Goal: Task Accomplishment & Management: Use online tool/utility

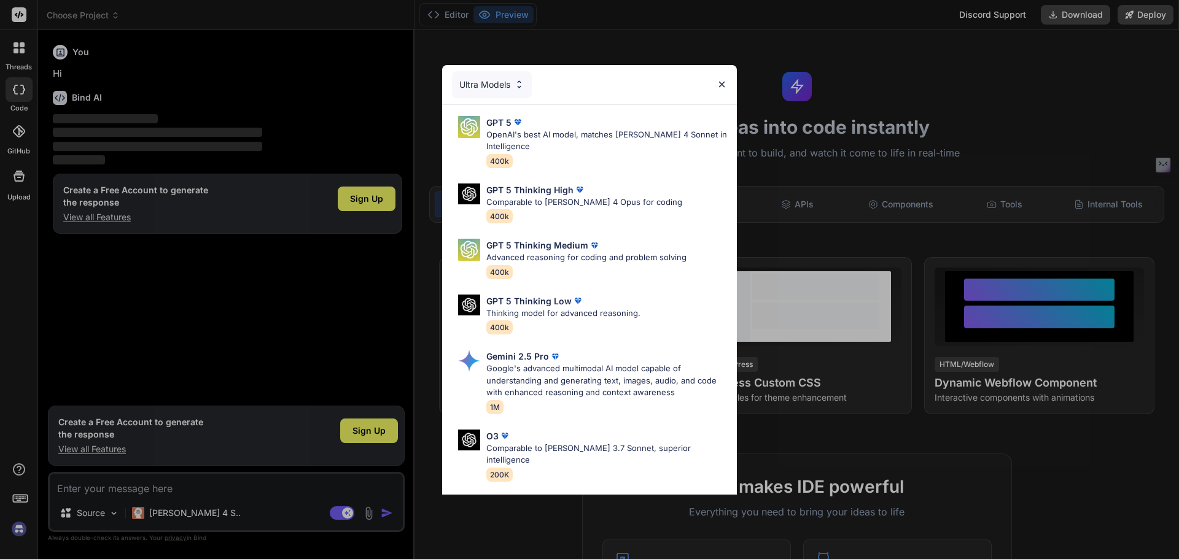
click at [19, 527] on div "Ultra Models GPT 5 OpenAI's best AI model, matches Claude 4 Sonnet in Intellige…" at bounding box center [589, 279] width 1179 height 559
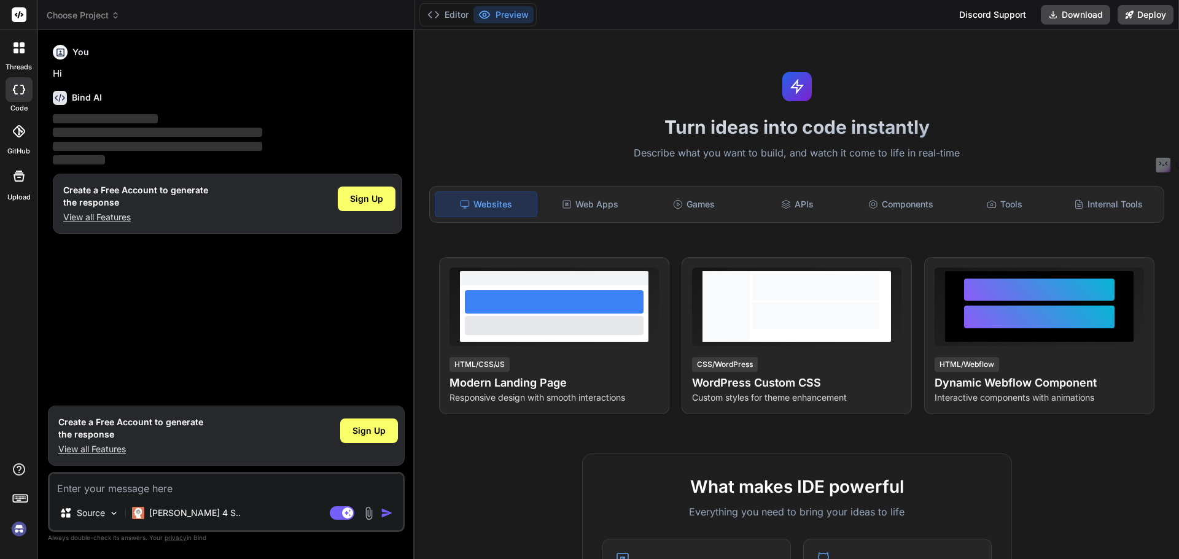
click at [19, 527] on img at bounding box center [19, 529] width 21 height 21
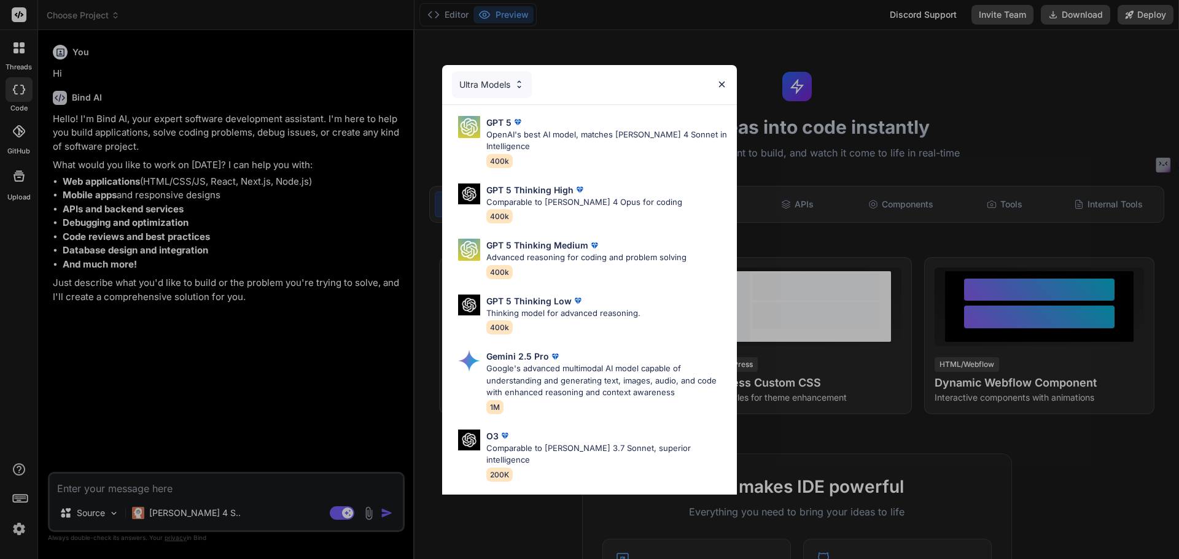
type textarea "x"
click at [719, 79] on div "Ultra Models" at bounding box center [589, 84] width 295 height 39
click at [721, 81] on img at bounding box center [721, 84] width 10 height 10
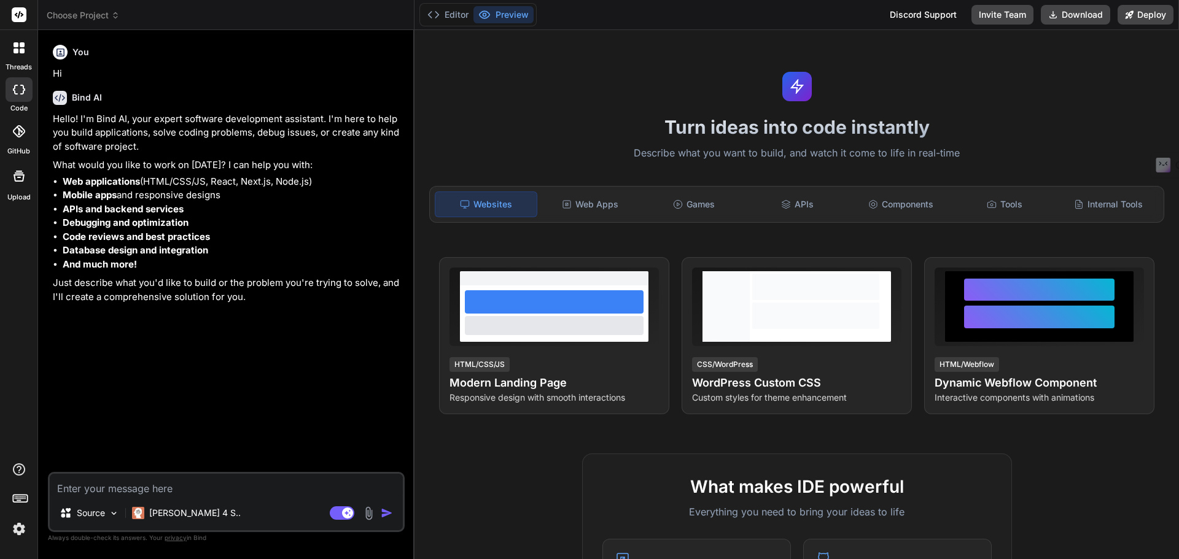
click at [14, 11] on rect at bounding box center [19, 14] width 15 height 15
click at [16, 526] on img at bounding box center [19, 529] width 21 height 21
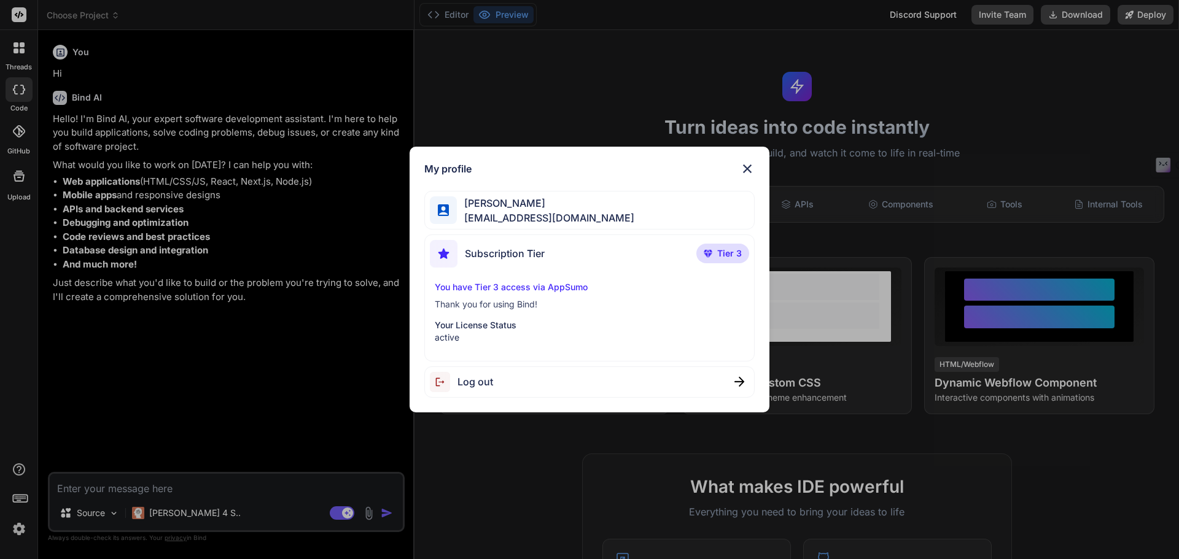
click at [742, 169] on img at bounding box center [747, 168] width 15 height 15
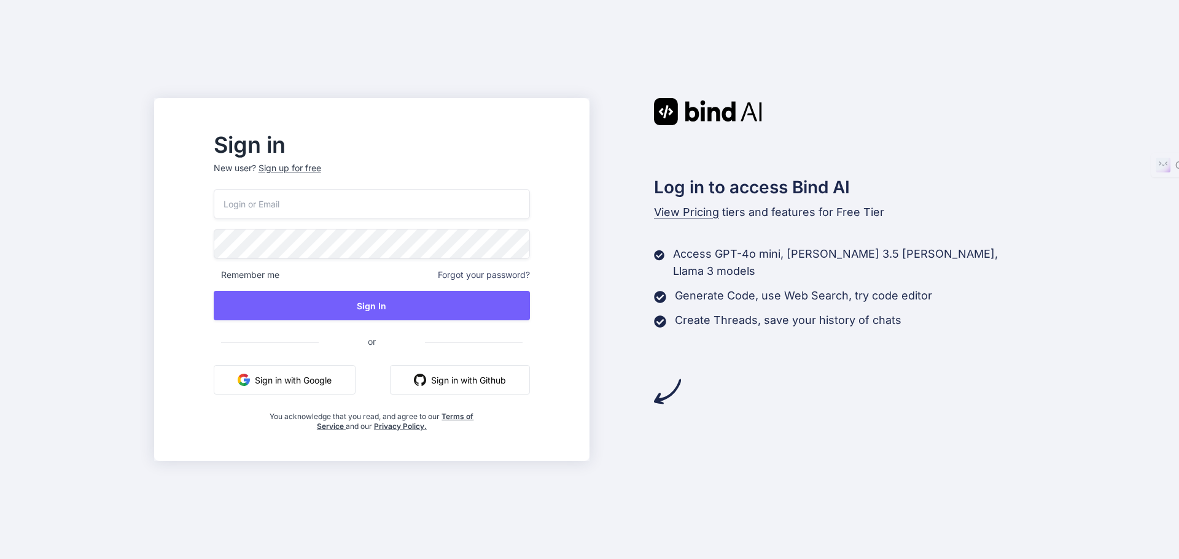
click at [271, 201] on input "email" at bounding box center [372, 204] width 316 height 30
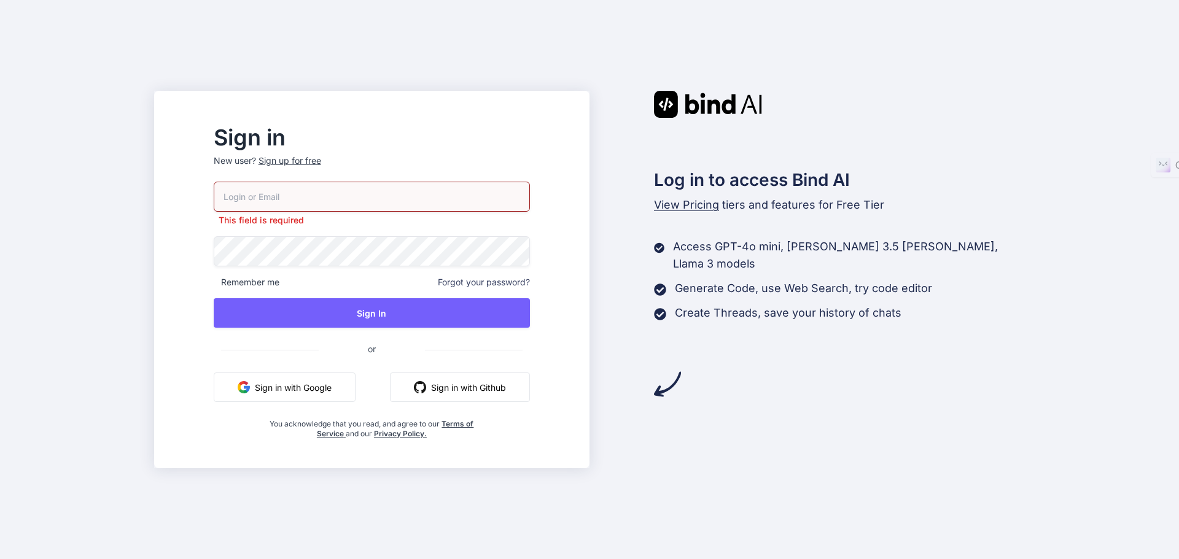
type input "[EMAIL_ADDRESS][DOMAIN_NAME]"
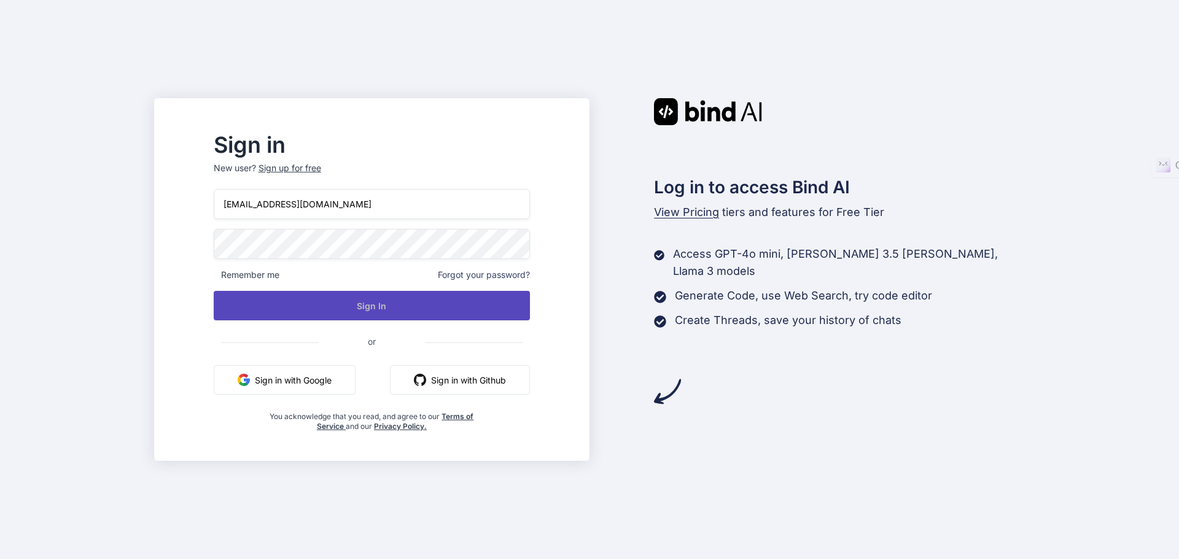
click at [367, 318] on button "Sign In" at bounding box center [372, 305] width 316 height 29
click at [399, 304] on button "Sign In" at bounding box center [372, 305] width 316 height 29
